Goal: Use online tool/utility: Utilize a website feature to perform a specific function

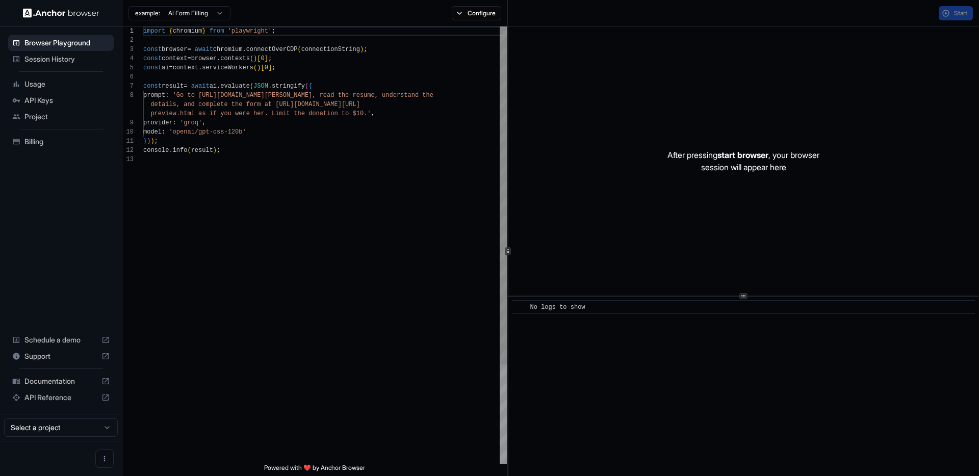
scroll to position [73, 0]
click at [210, 177] on div "import { chromium } from 'playwright' ; const browser = await chromium . connec…" at bounding box center [324, 310] width 363 height 566
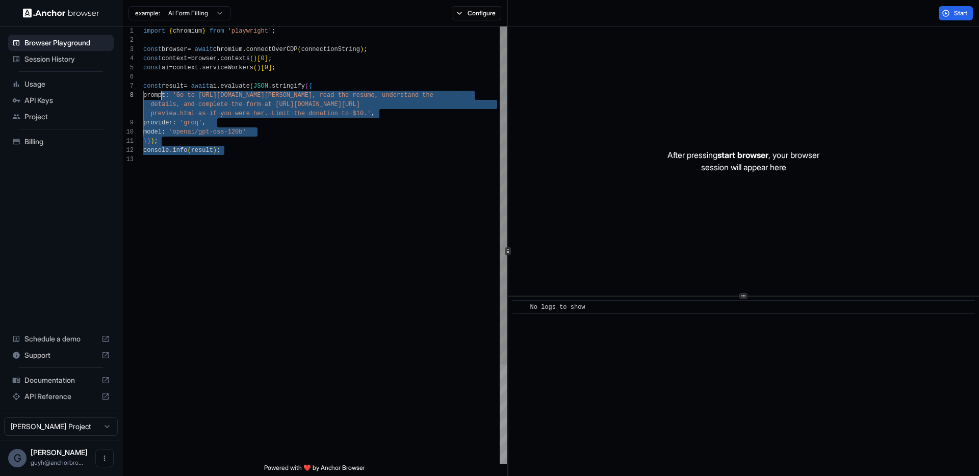
scroll to position [55, 0]
drag, startPoint x: 200, startPoint y: 127, endPoint x: 139, endPoint y: 86, distance: 74.5
click at [143, 86] on div "import { chromium } from 'playwright' ; const browser = await chromium . connec…" at bounding box center [324, 310] width 363 height 566
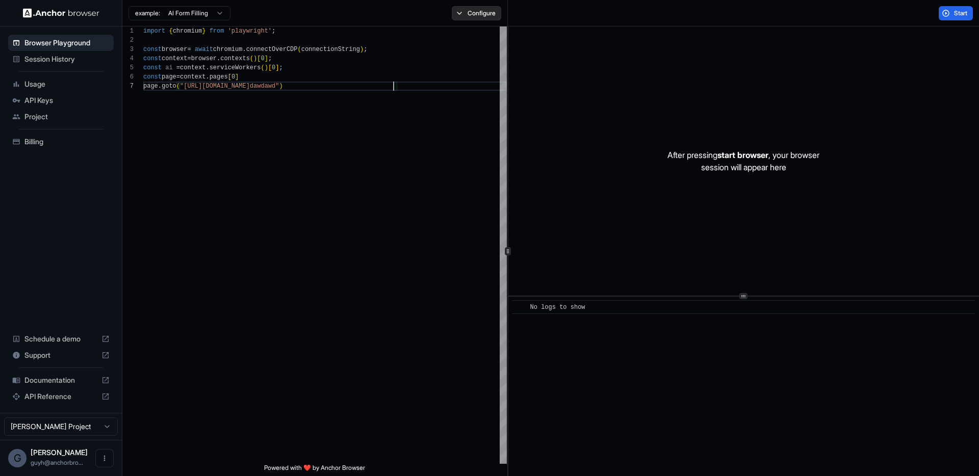
type textarea "**********"
click at [456, 11] on button "Configure" at bounding box center [476, 13] width 49 height 14
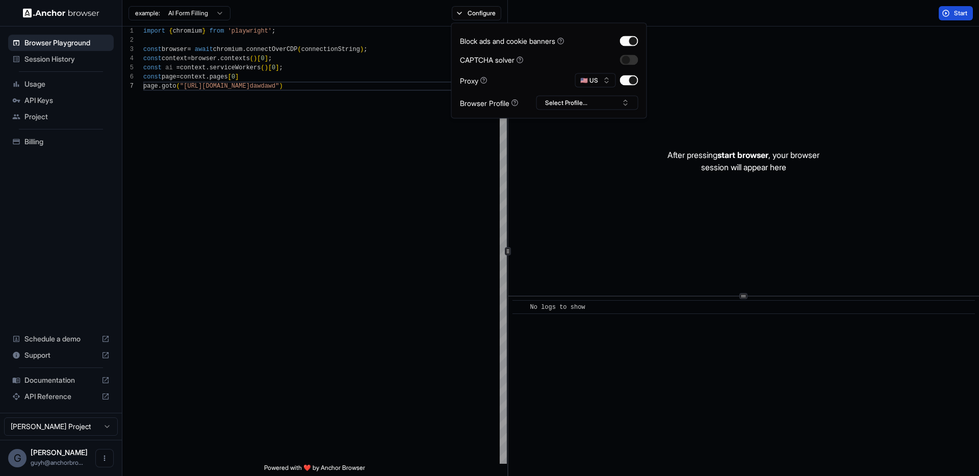
click at [950, 11] on button "Start" at bounding box center [955, 13] width 34 height 14
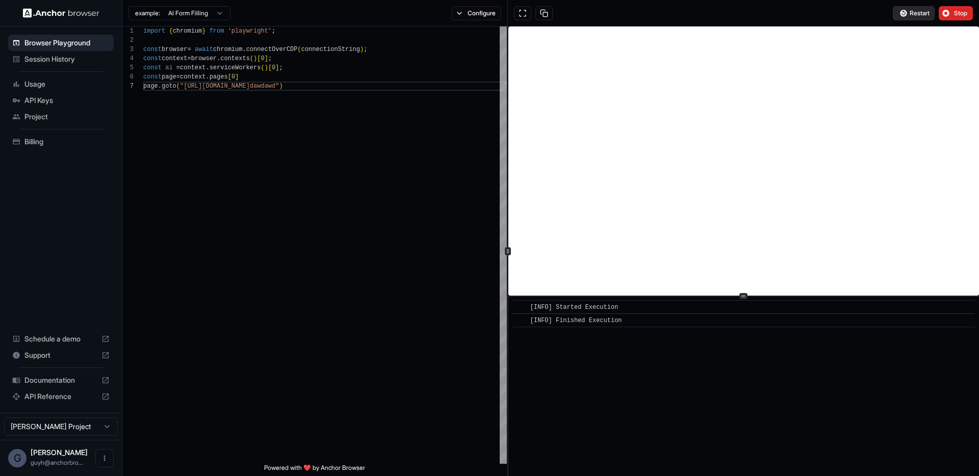
click at [907, 13] on button "Restart" at bounding box center [913, 13] width 42 height 14
click at [914, 13] on span "Restart" at bounding box center [919, 13] width 20 height 8
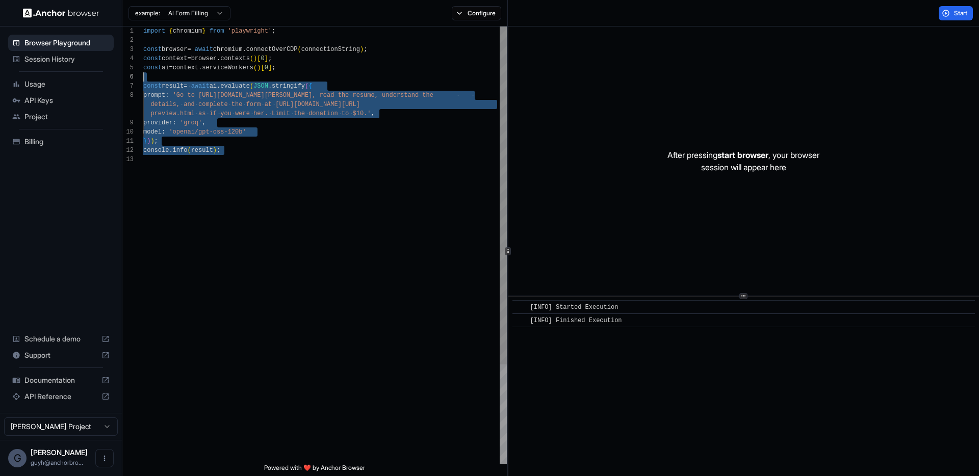
scroll to position [46, 0]
drag, startPoint x: 262, startPoint y: 215, endPoint x: 137, endPoint y: 73, distance: 188.9
click at [143, 73] on div "import { chromium } from 'playwright' ; const browser = await chromium . connec…" at bounding box center [324, 310] width 363 height 566
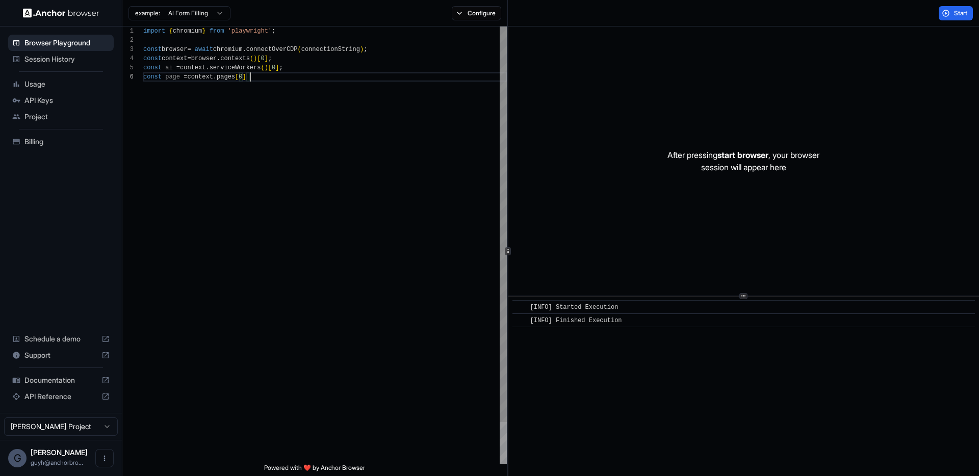
scroll to position [55, 0]
type textarea "**********"
click at [465, 9] on button "Configure" at bounding box center [476, 13] width 49 height 14
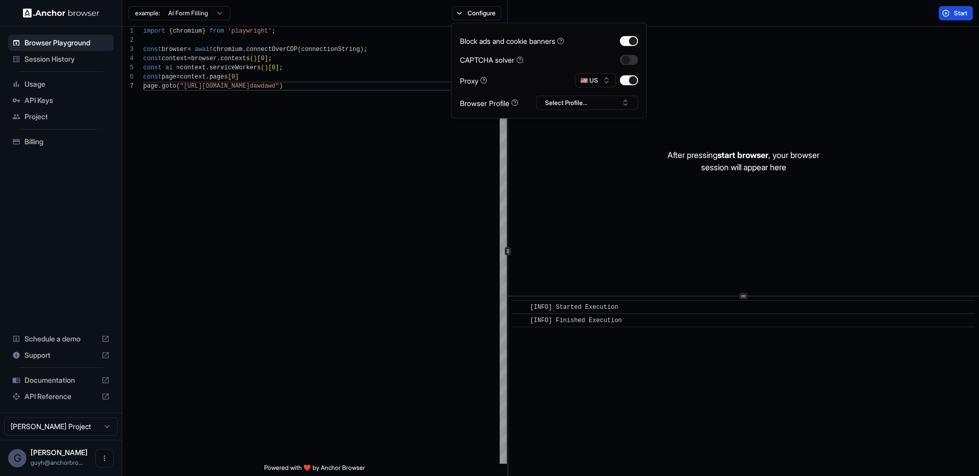
click at [959, 12] on span "Start" at bounding box center [961, 13] width 14 height 8
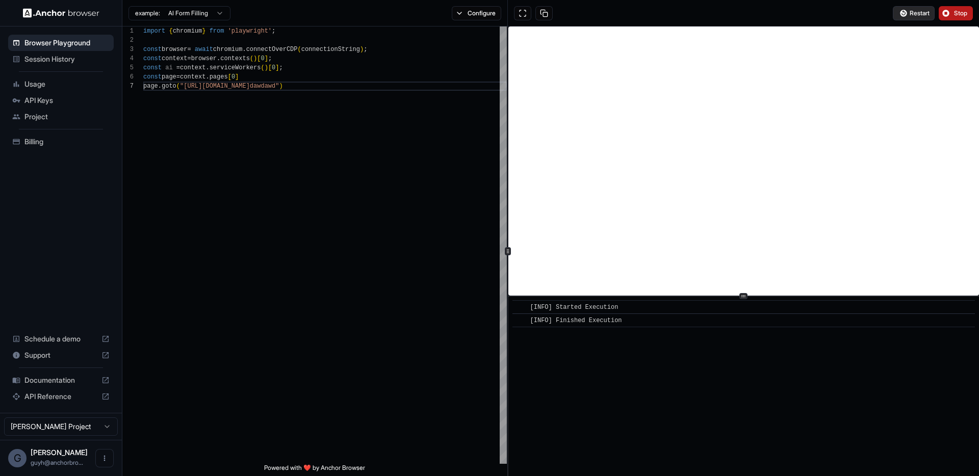
click at [914, 11] on span "Restart" at bounding box center [919, 13] width 20 height 8
click at [490, 18] on div "example: AI Form Filling Configure" at bounding box center [314, 13] width 385 height 27
click at [489, 16] on button "Configure" at bounding box center [476, 13] width 49 height 14
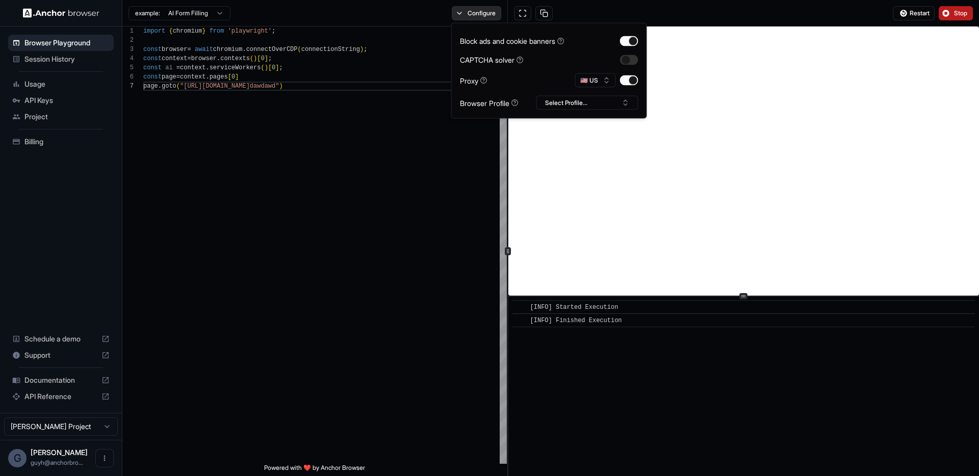
click at [488, 15] on button "Configure" at bounding box center [476, 13] width 49 height 14
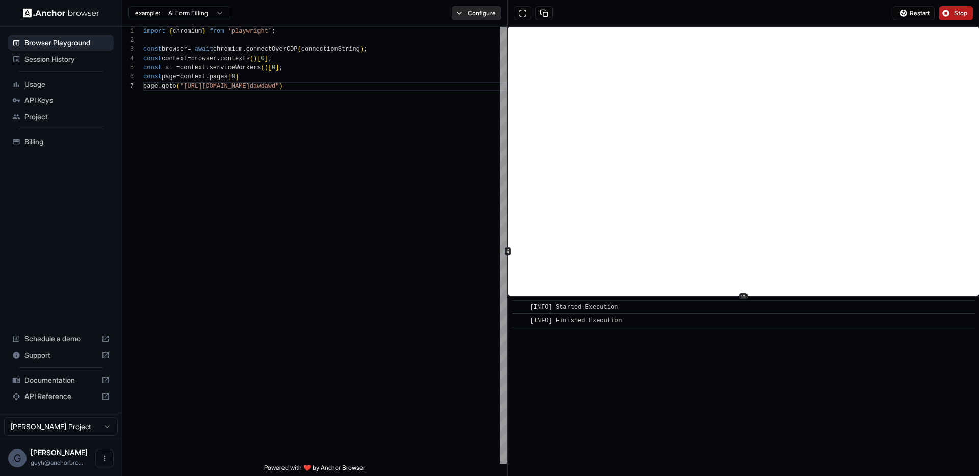
click at [466, 16] on button "Configure" at bounding box center [476, 13] width 49 height 14
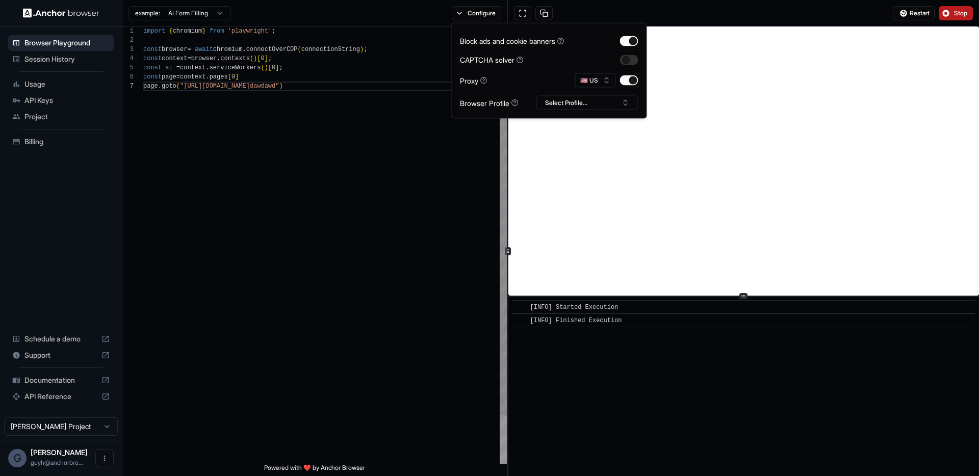
drag, startPoint x: 391, startPoint y: 192, endPoint x: 437, endPoint y: 183, distance: 46.6
click at [391, 191] on div "import { chromium } from 'playwright' ; const browser = await chromium . connec…" at bounding box center [324, 273] width 363 height 492
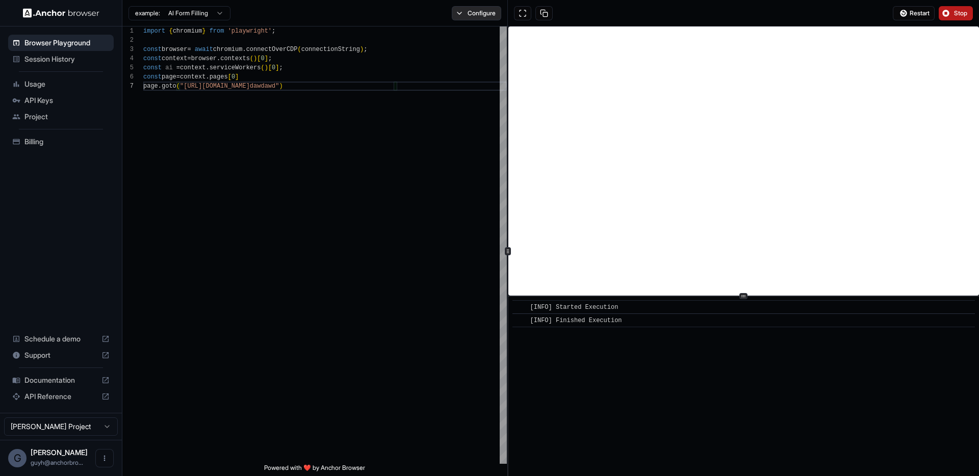
click at [485, 16] on button "Configure" at bounding box center [476, 13] width 49 height 14
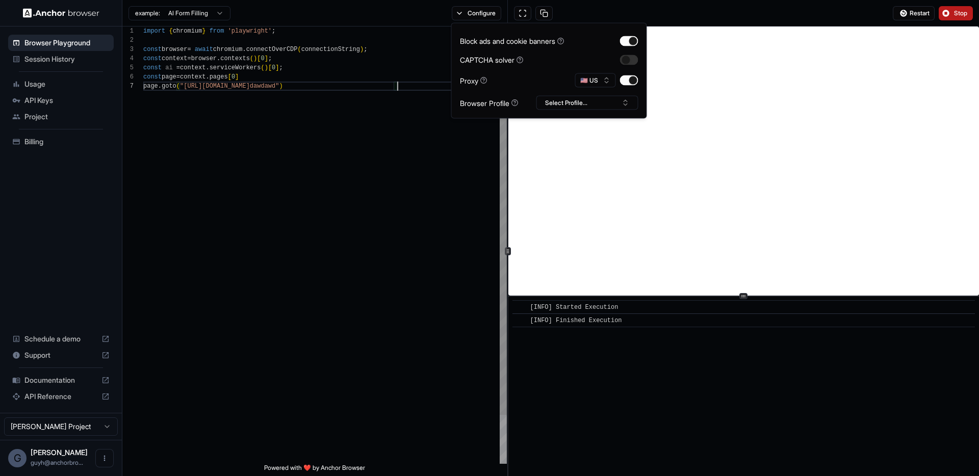
click at [393, 230] on div "import { chromium } from 'playwright' ; const browser = await chromium . connec…" at bounding box center [324, 273] width 363 height 492
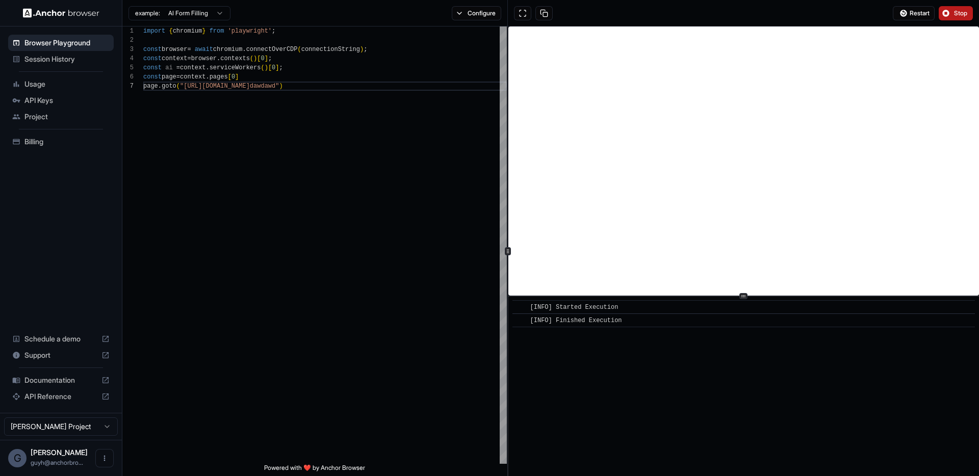
click at [954, 9] on span "Stop" at bounding box center [961, 13] width 14 height 8
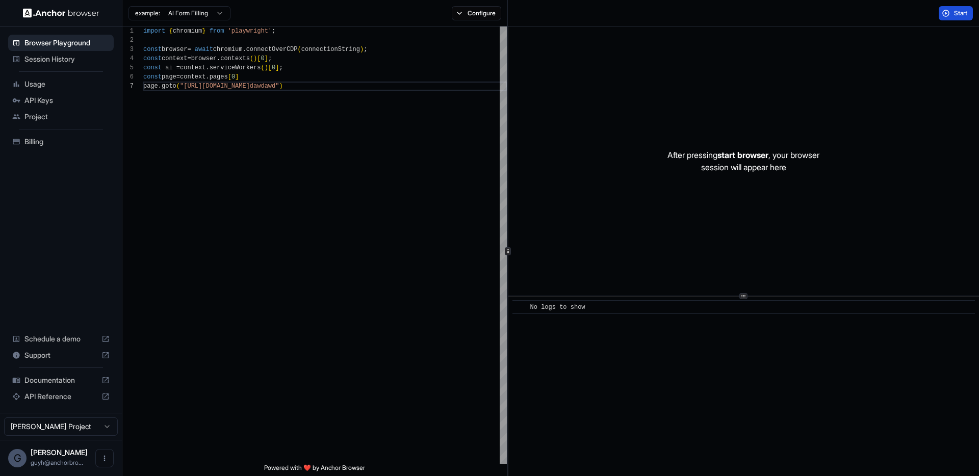
click at [952, 16] on button "Start" at bounding box center [955, 13] width 34 height 14
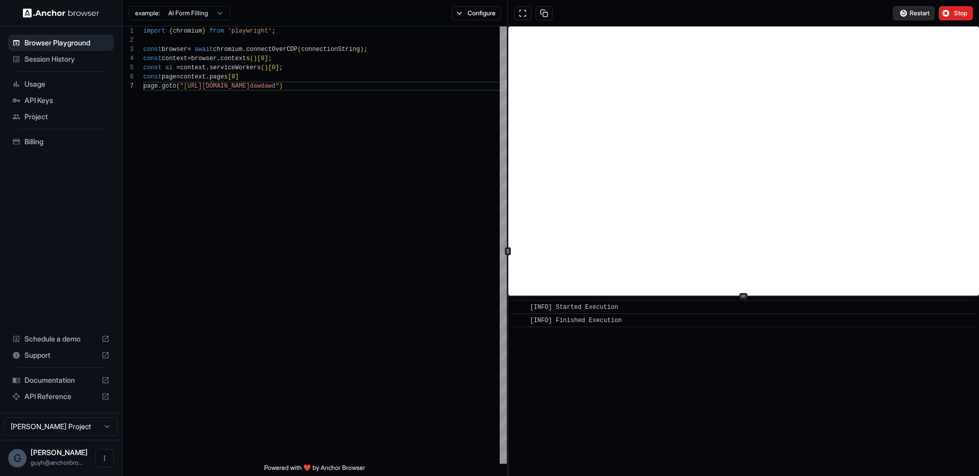
click at [910, 14] on span "Restart" at bounding box center [919, 13] width 20 height 8
click at [948, 14] on button "Stop" at bounding box center [955, 13] width 34 height 14
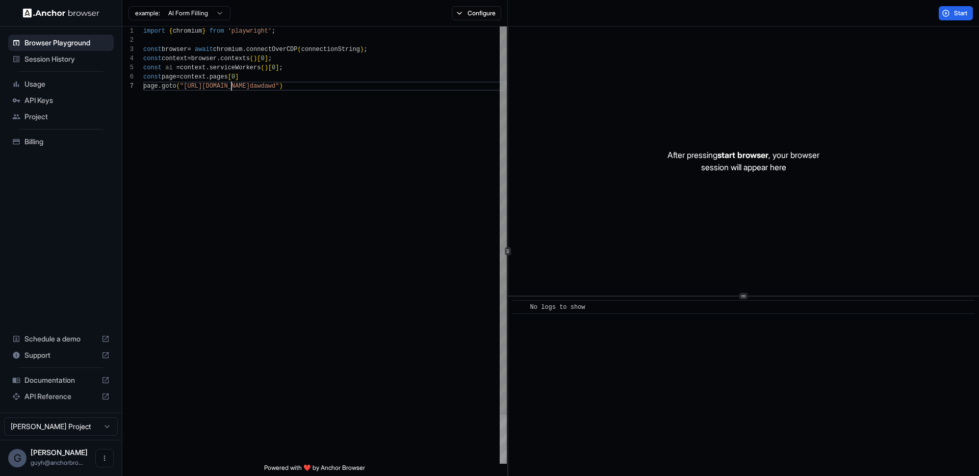
click at [233, 90] on div "import { chromium } from 'playwright' ; const browser = await chromium . connec…" at bounding box center [324, 273] width 363 height 492
drag, startPoint x: 187, startPoint y: 87, endPoint x: 392, endPoint y: 85, distance: 205.9
click at [392, 85] on div "import { chromium } from 'playwright' ; const browser = await chromium . connec…" at bounding box center [324, 273] width 363 height 492
click at [967, 11] on span "Start" at bounding box center [961, 13] width 14 height 8
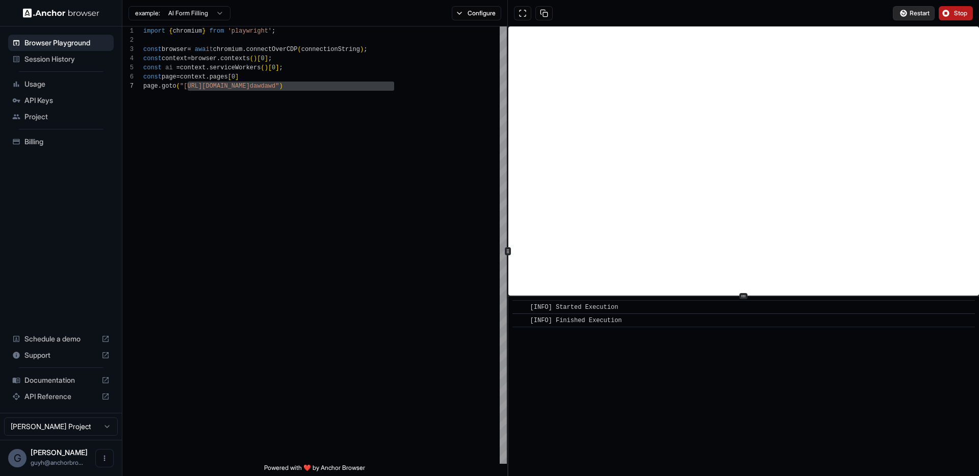
click at [919, 16] on span "Restart" at bounding box center [919, 13] width 20 height 8
click at [921, 16] on span "Restart" at bounding box center [919, 13] width 20 height 8
click at [66, 378] on div "Documentation" at bounding box center [61, 380] width 106 height 16
click at [71, 395] on span "API Reference" at bounding box center [60, 396] width 73 height 10
click at [45, 96] on span "API Keys" at bounding box center [66, 100] width 85 height 10
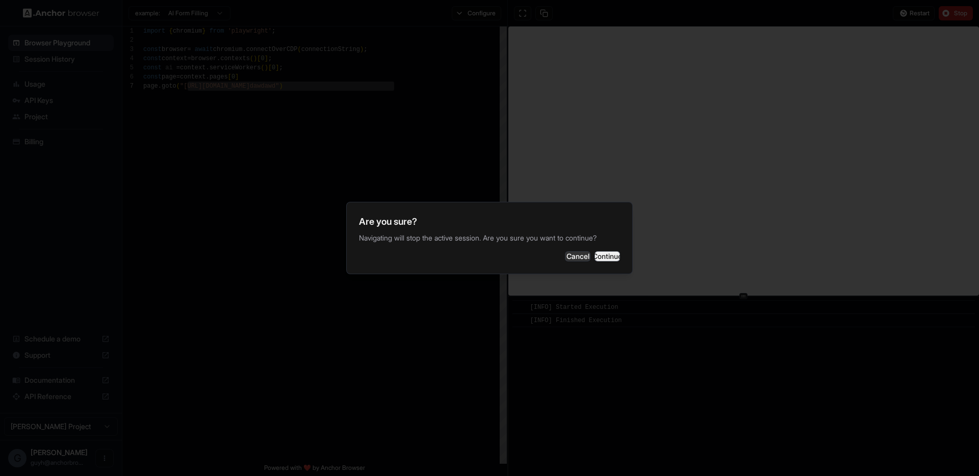
click at [594, 255] on button "Continue" at bounding box center [606, 256] width 25 height 10
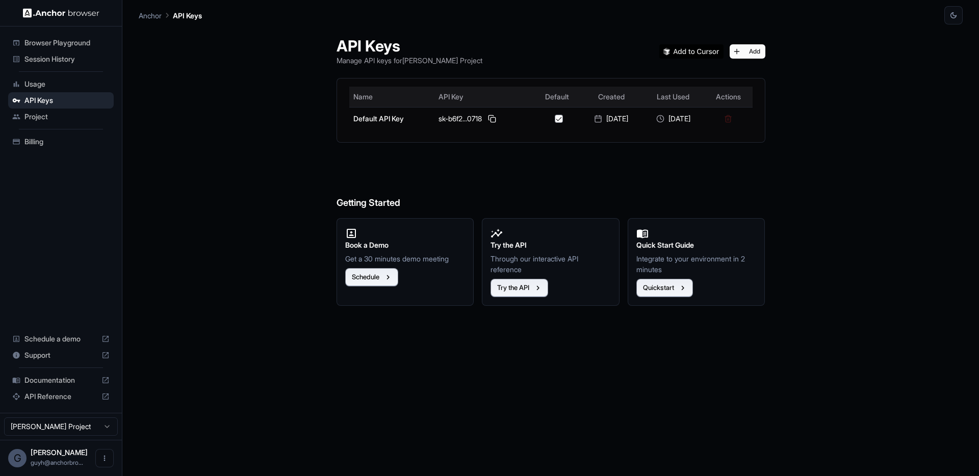
click at [486, 121] on button at bounding box center [492, 119] width 12 height 12
click at [64, 45] on span "Browser Playground" at bounding box center [66, 43] width 85 height 10
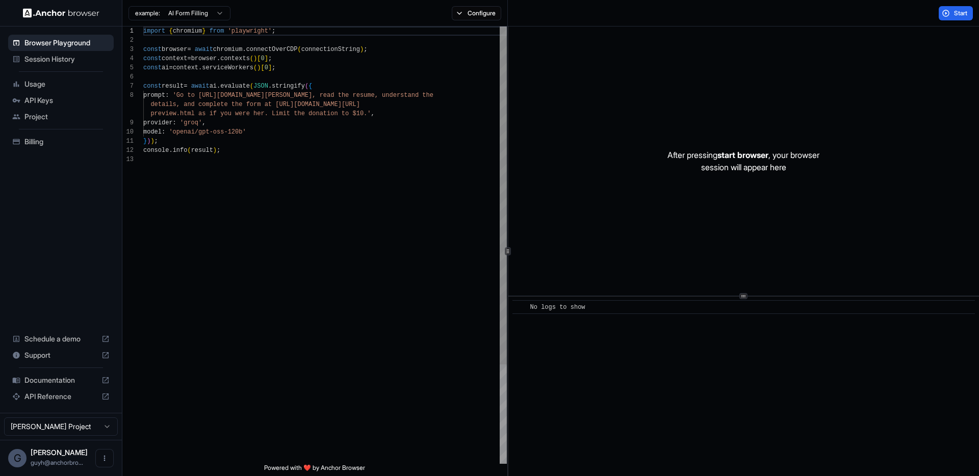
scroll to position [73, 0]
click at [482, 16] on button "Configure" at bounding box center [476, 13] width 49 height 14
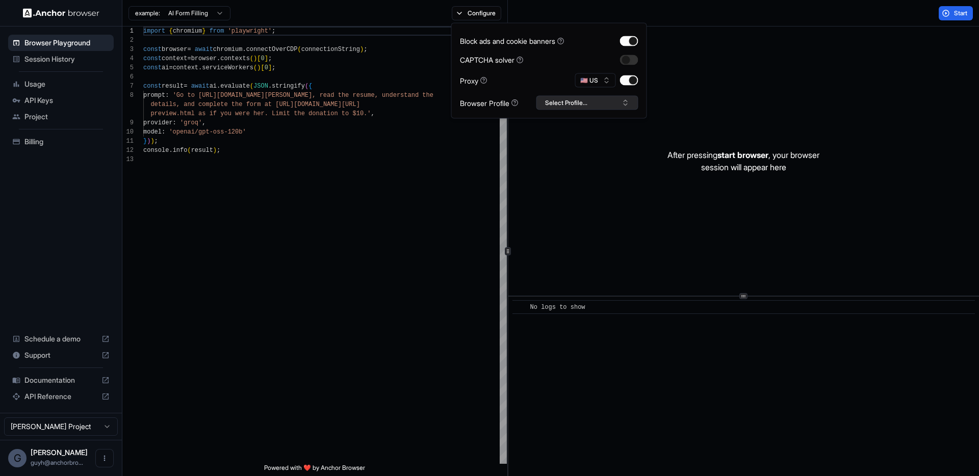
click at [578, 99] on button "Select Profile..." at bounding box center [587, 103] width 102 height 14
click at [561, 171] on div "GUY-TEST" at bounding box center [587, 169] width 97 height 14
click at [637, 80] on button "button" at bounding box center [629, 80] width 18 height 10
click at [331, 163] on div "import { chromium } from 'playwright' ; const browser = await chromium . connec…" at bounding box center [324, 310] width 363 height 566
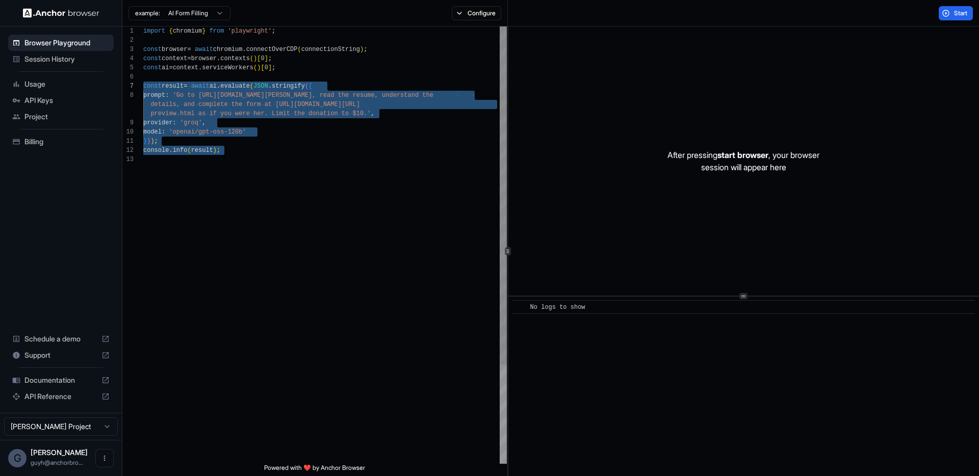
scroll to position [46, 0]
drag, startPoint x: 234, startPoint y: 150, endPoint x: 110, endPoint y: 77, distance: 144.3
click at [143, 77] on div "import { chromium } from 'playwright' ; const browser = await chromium . connec…" at bounding box center [324, 310] width 363 height 566
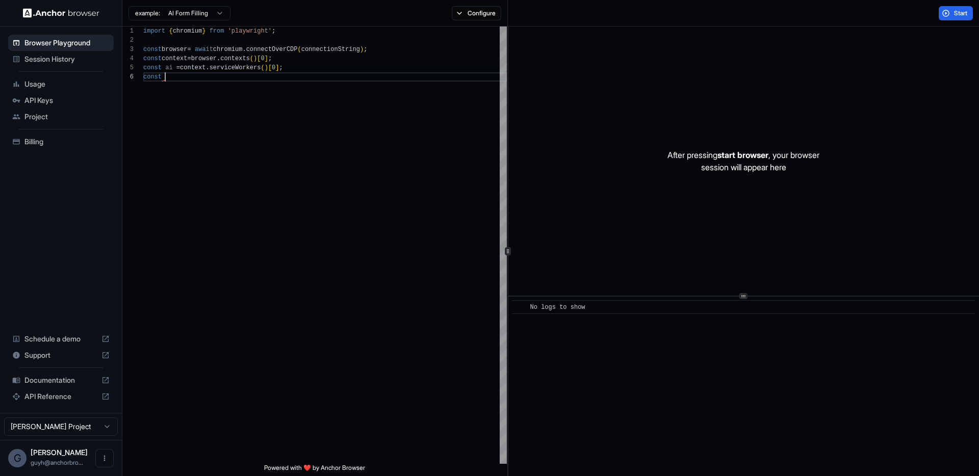
click at [193, 14] on html "**********" at bounding box center [489, 238] width 979 height 476
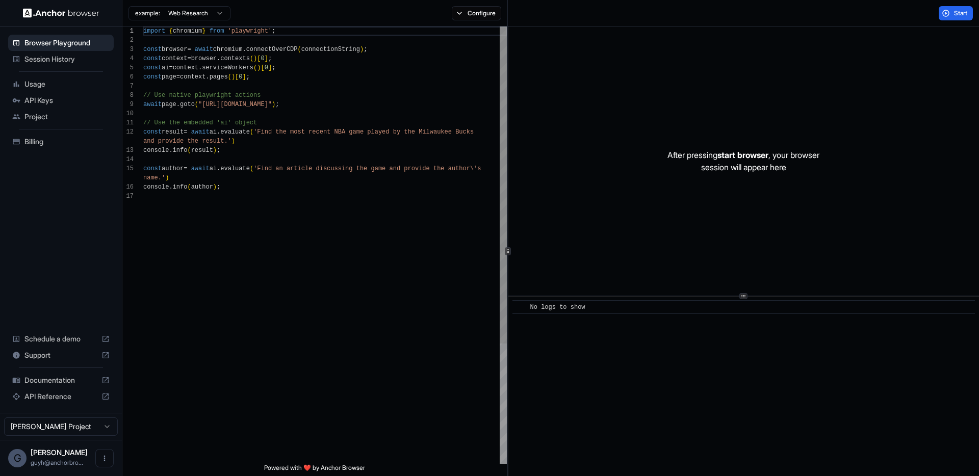
scroll to position [0, 0]
type textarea "**********"
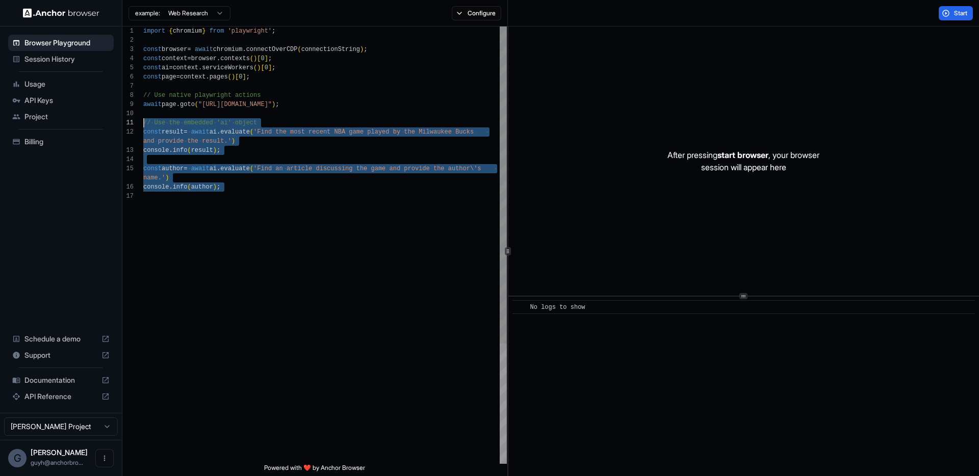
drag, startPoint x: 243, startPoint y: 228, endPoint x: 130, endPoint y: 119, distance: 157.2
click at [143, 119] on div "import { chromium } from 'playwright' ; const browser = await chromium . connec…" at bounding box center [324, 328] width 363 height 602
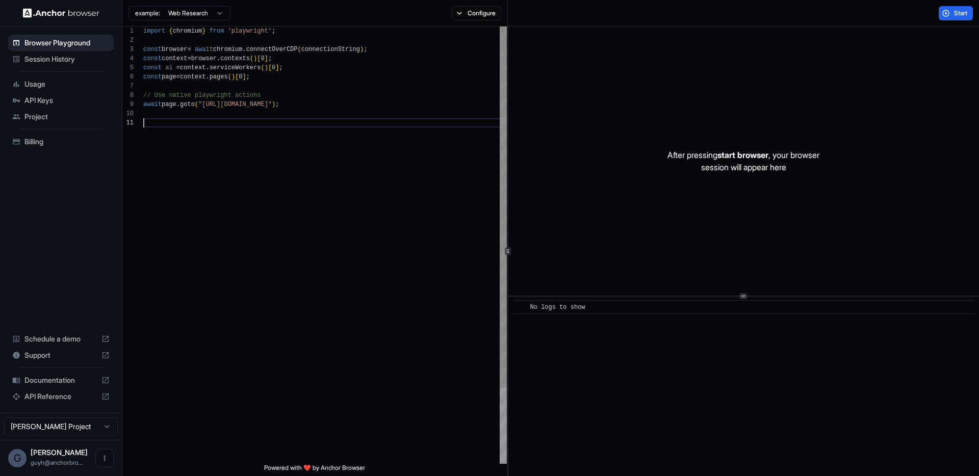
drag, startPoint x: 393, startPoint y: 107, endPoint x: 377, endPoint y: 107, distance: 16.3
click at [392, 107] on div "import { chromium } from 'playwright' ; const browser = await chromium . connec…" at bounding box center [324, 291] width 363 height 529
drag, startPoint x: 318, startPoint y: 106, endPoint x: 642, endPoint y: 3, distance: 340.7
click at [236, 108] on div "import { chromium } from 'playwright' ; const browser = await chromium . connec…" at bounding box center [324, 291] width 363 height 529
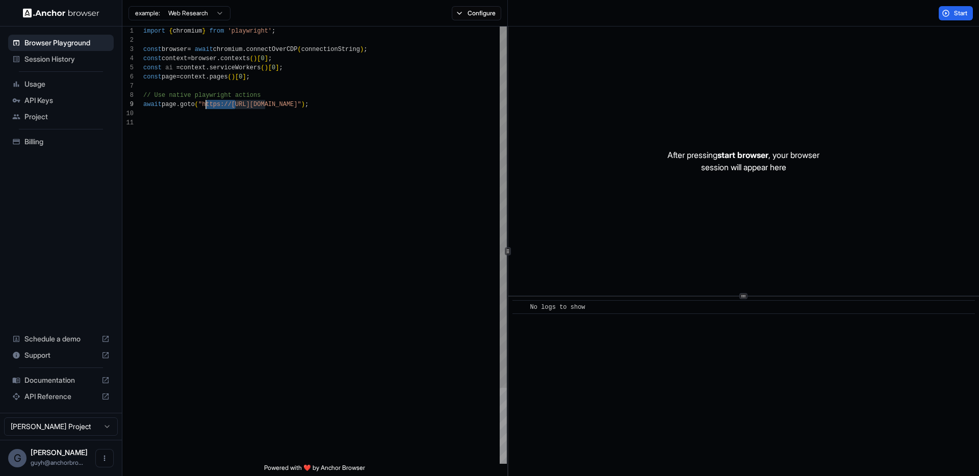
drag, startPoint x: 236, startPoint y: 104, endPoint x: 205, endPoint y: 103, distance: 30.6
click at [205, 103] on div "import { chromium } from 'playwright' ; const browser = await chromium . connec…" at bounding box center [324, 291] width 363 height 529
type textarea "**********"
click at [941, 13] on button "Start" at bounding box center [955, 13] width 34 height 14
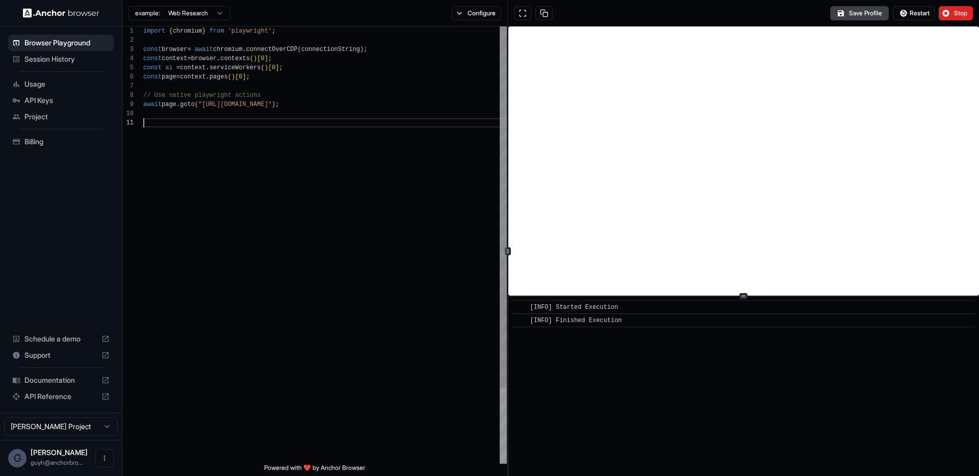
click at [337, 121] on div "import { chromium } from 'playwright' ; const browser = await chromium . connec…" at bounding box center [324, 291] width 363 height 529
type textarea "**********"
drag, startPoint x: 303, startPoint y: 105, endPoint x: 205, endPoint y: 108, distance: 97.4
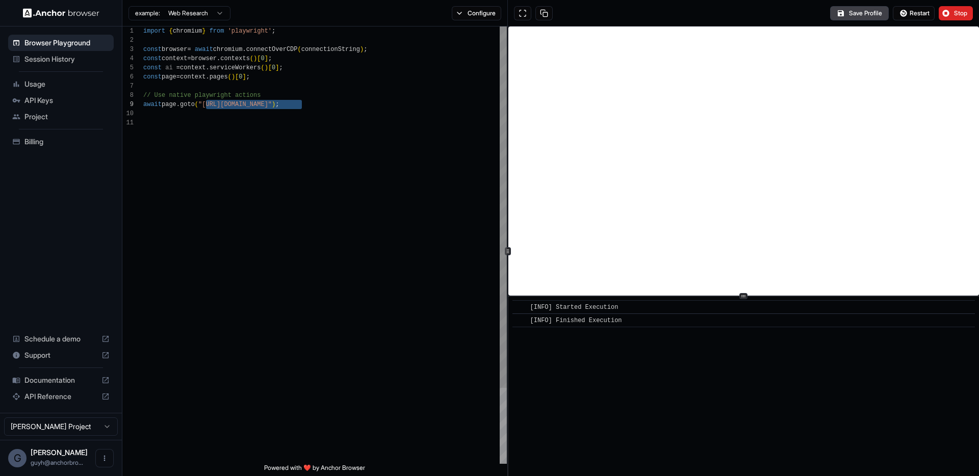
click at [205, 108] on div "import { chromium } from 'playwright' ; const browser = await chromium . connec…" at bounding box center [324, 291] width 363 height 529
click at [324, 159] on div "import { chromium } from 'playwright' ; const browser = await chromium . connec…" at bounding box center [324, 291] width 363 height 529
drag, startPoint x: 304, startPoint y: 105, endPoint x: 205, endPoint y: 107, distance: 99.4
click at [205, 107] on div "import { chromium } from 'playwright' ; const browser = await chromium . connec…" at bounding box center [324, 291] width 363 height 529
type textarea "**********"
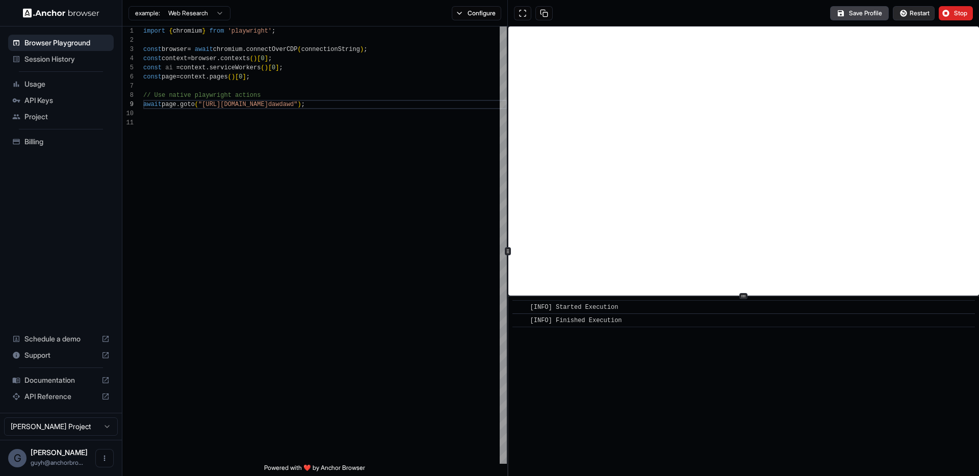
click at [919, 13] on span "Restart" at bounding box center [919, 13] width 20 height 8
click at [917, 12] on span "Restart" at bounding box center [919, 13] width 20 height 8
drag, startPoint x: 168, startPoint y: 102, endPoint x: 428, endPoint y: 103, distance: 259.4
click at [428, 103] on div "import { chromium } from 'playwright' ; const browser = await chromium . connec…" at bounding box center [324, 291] width 363 height 529
click at [342, 87] on div "import { chromium } from 'playwright' ; const browser = await chromium . connec…" at bounding box center [324, 291] width 363 height 529
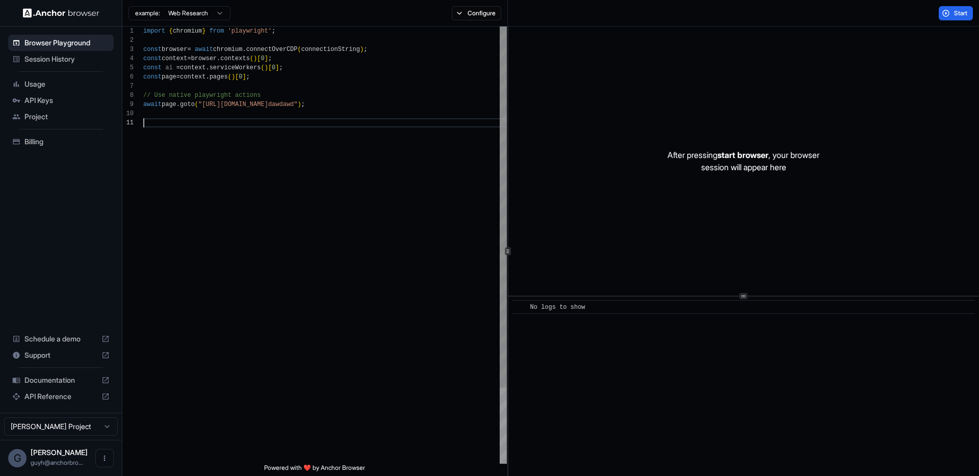
scroll to position [0, 0]
click at [390, 136] on div "import { chromium } from 'playwright' ; const browser = await chromium . connec…" at bounding box center [324, 291] width 363 height 529
drag, startPoint x: 440, startPoint y: 112, endPoint x: 25, endPoint y: 102, distance: 414.5
click at [143, 102] on div "import { chromium } from 'playwright' ; const browser = await chromium . connec…" at bounding box center [324, 291] width 363 height 529
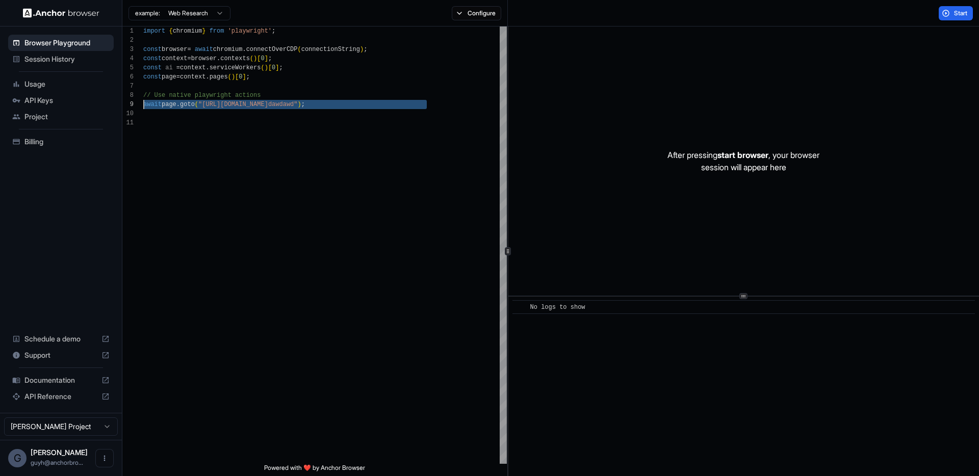
type textarea "**********"
click at [465, 18] on button "Configure" at bounding box center [476, 13] width 49 height 14
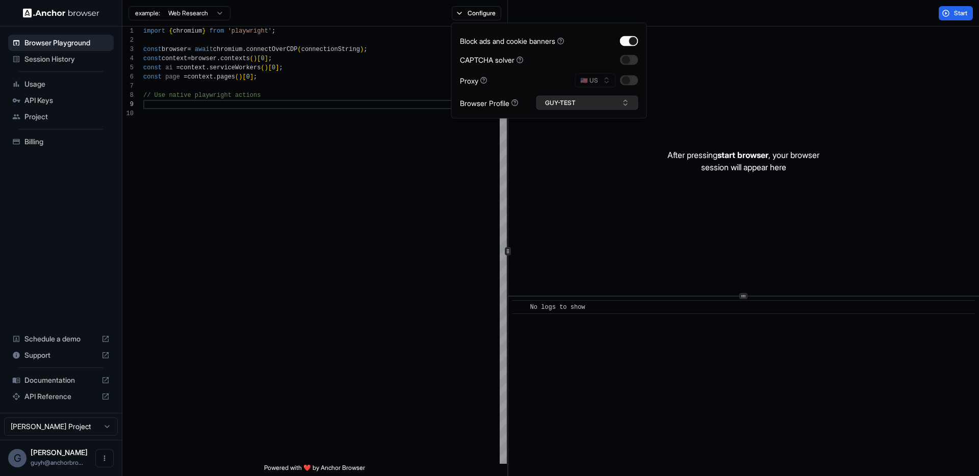
type button "on"
click at [587, 101] on button "GUY-TEST" at bounding box center [587, 103] width 102 height 14
click at [571, 173] on div "GUY-TEST" at bounding box center [587, 169] width 97 height 14
click at [634, 81] on button "button" at bounding box center [629, 80] width 18 height 10
click at [964, 8] on button "Start" at bounding box center [955, 13] width 34 height 14
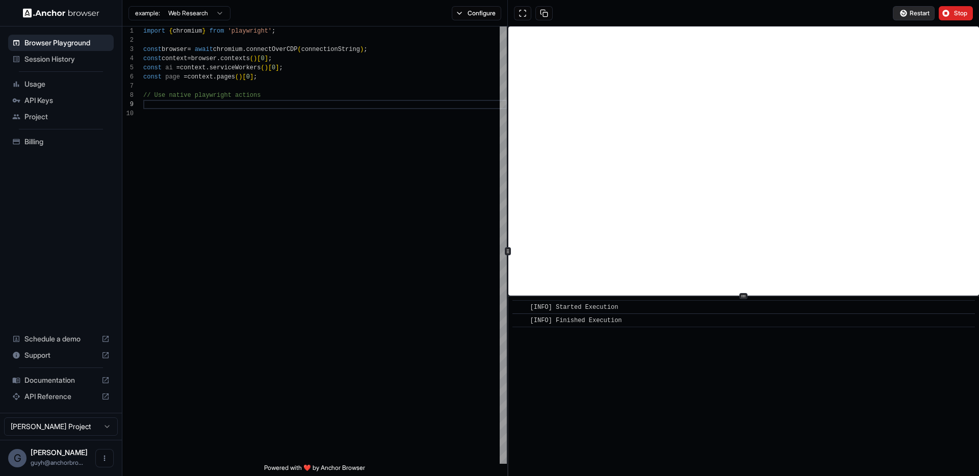
click at [904, 8] on button "Restart" at bounding box center [913, 13] width 42 height 14
